Goal: Task Accomplishment & Management: Manage account settings

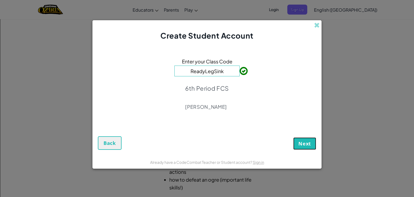
click at [309, 147] on span "Next" at bounding box center [305, 143] width 13 height 6
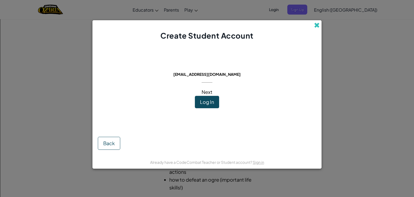
click at [314, 25] on span at bounding box center [317, 25] width 6 height 6
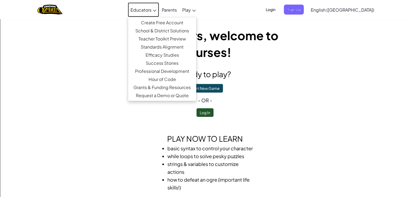
click at [152, 10] on span "Educators" at bounding box center [141, 10] width 21 height 6
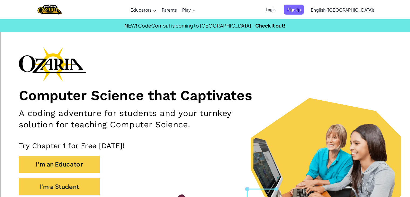
click at [279, 8] on span "Login" at bounding box center [271, 10] width 16 height 10
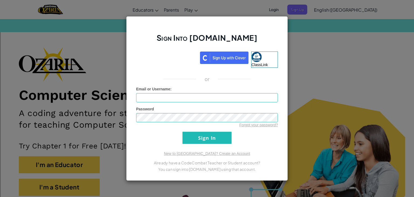
click at [331, 42] on div "Sign Into [DOMAIN_NAME] ClassLink or Unknown Error Email or Username : Password…" at bounding box center [207, 98] width 414 height 197
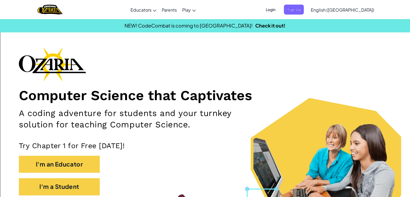
click at [279, 9] on span "Login" at bounding box center [271, 10] width 16 height 10
